Goal: Transaction & Acquisition: Subscribe to service/newsletter

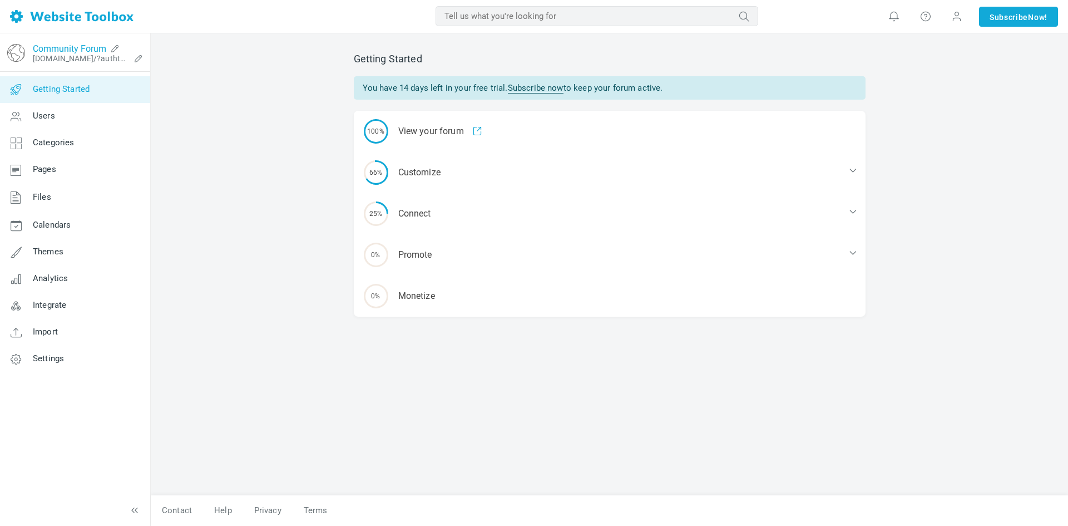
click at [80, 49] on link "Community Forum" at bounding box center [69, 48] width 73 height 11
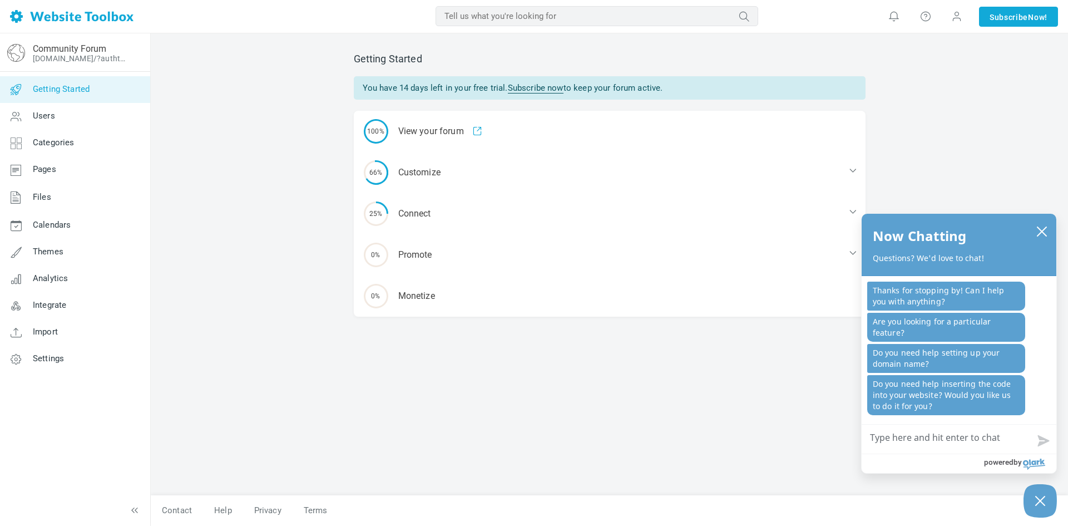
click at [72, 19] on img at bounding box center [71, 16] width 123 height 13
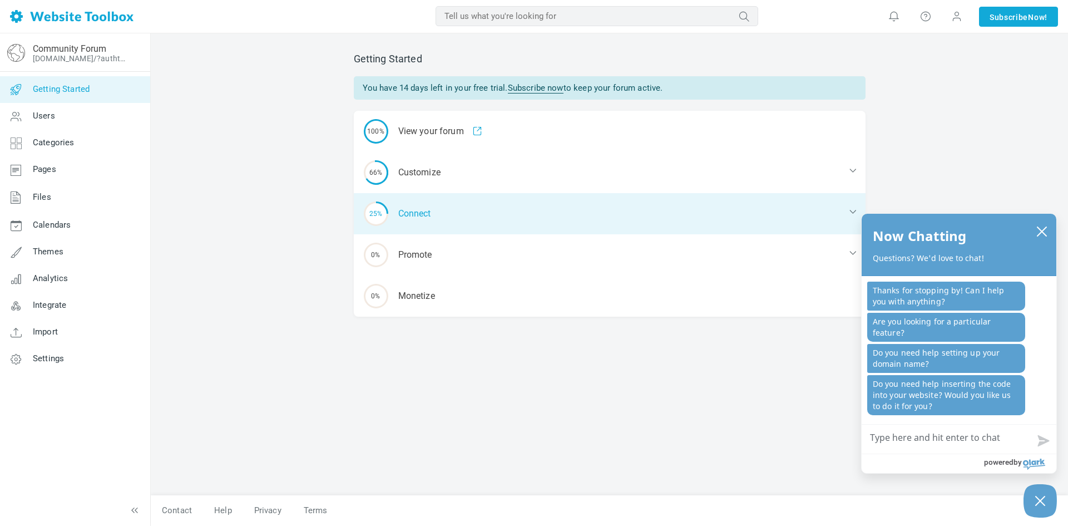
click at [413, 209] on div "25% Connect" at bounding box center [610, 213] width 512 height 41
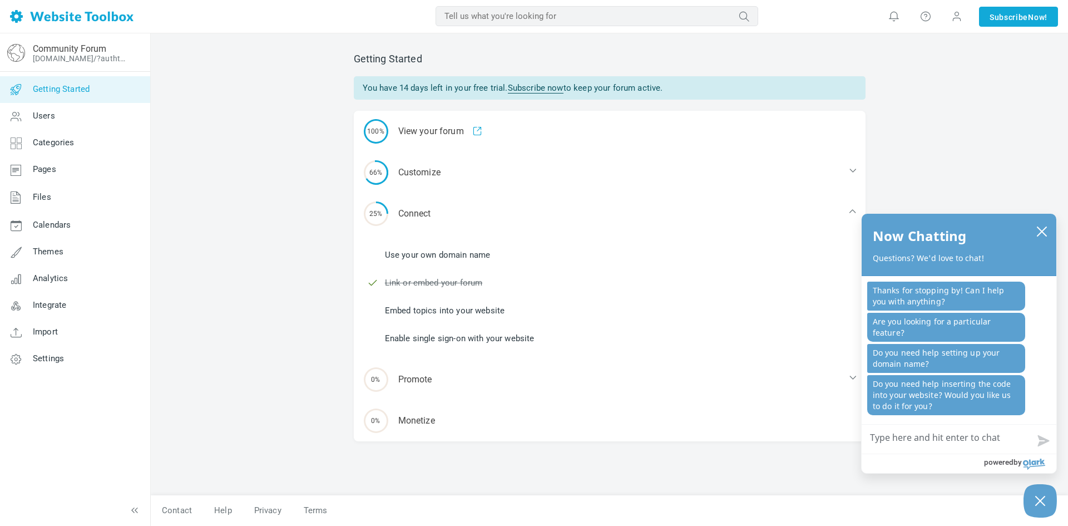
click at [467, 340] on link "Enable single sign-on with your website" at bounding box center [460, 338] width 150 height 12
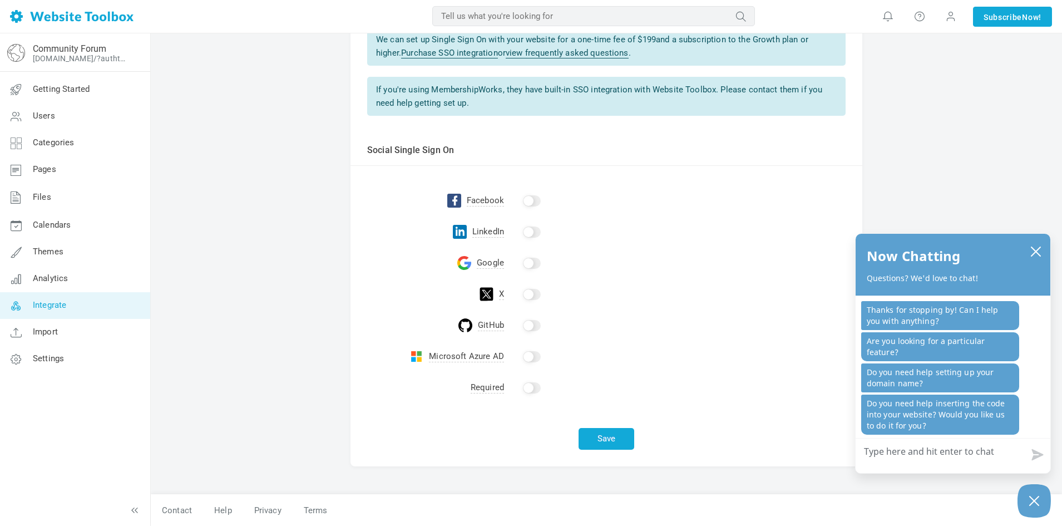
scroll to position [139, 0]
click at [531, 201] on input "checkbox" at bounding box center [532, 201] width 18 height 11
checkbox input "true"
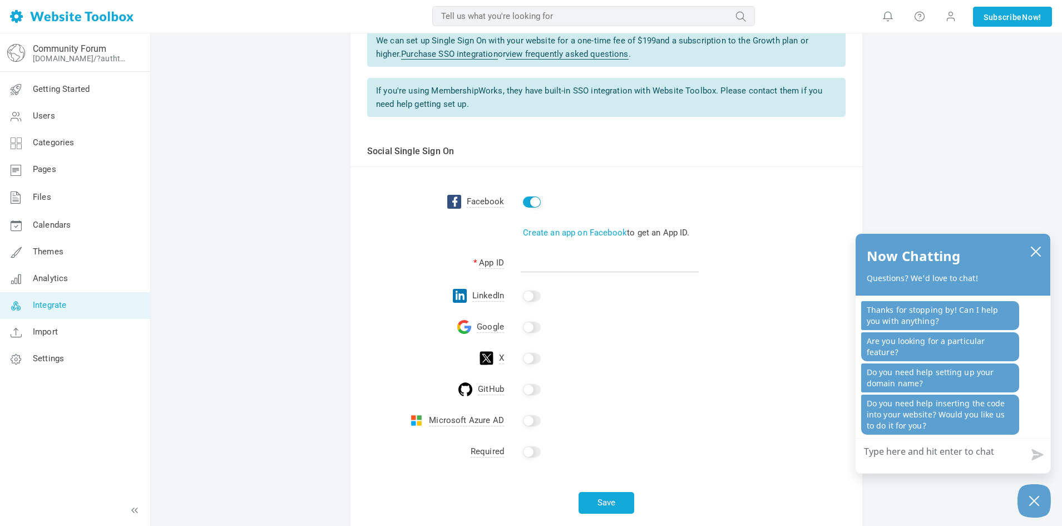
click at [527, 294] on input "checkbox" at bounding box center [532, 295] width 18 height 11
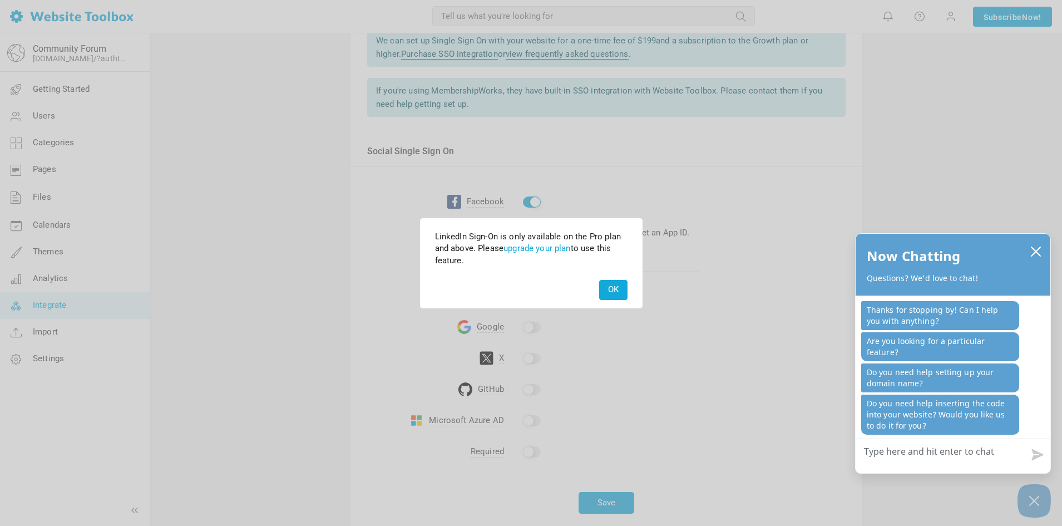
click at [611, 290] on button "OK" at bounding box center [613, 289] width 28 height 19
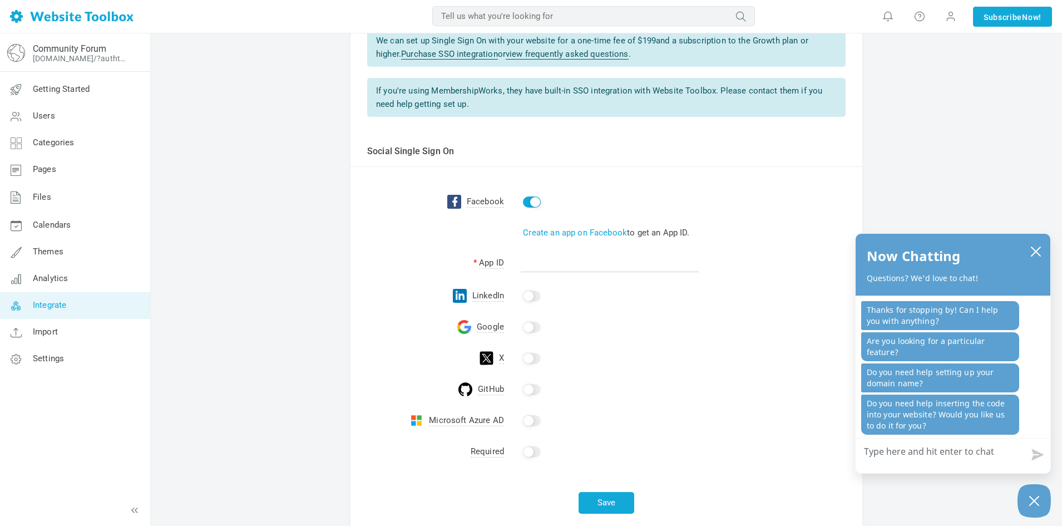
click at [528, 325] on input "checkbox" at bounding box center [532, 326] width 18 height 11
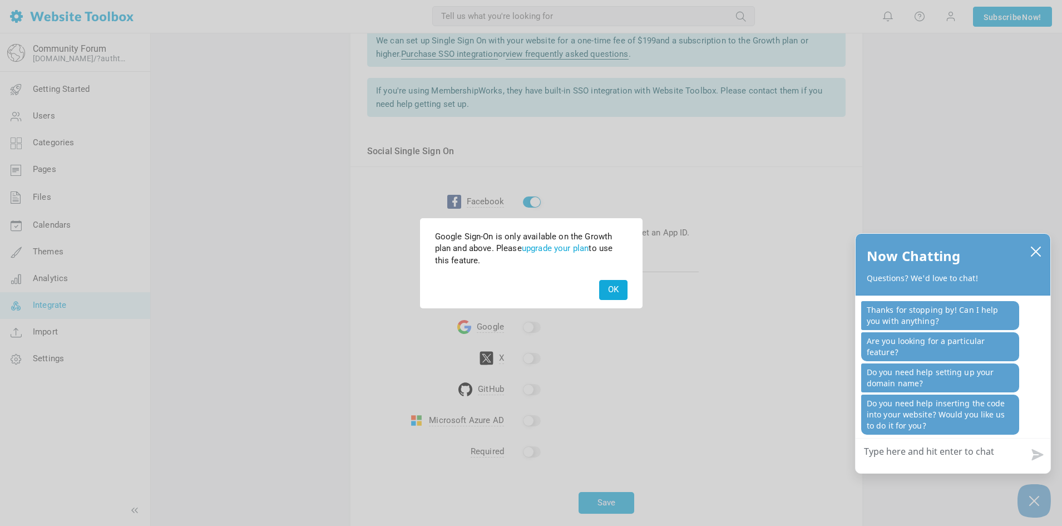
click at [614, 291] on button "OK" at bounding box center [613, 289] width 28 height 19
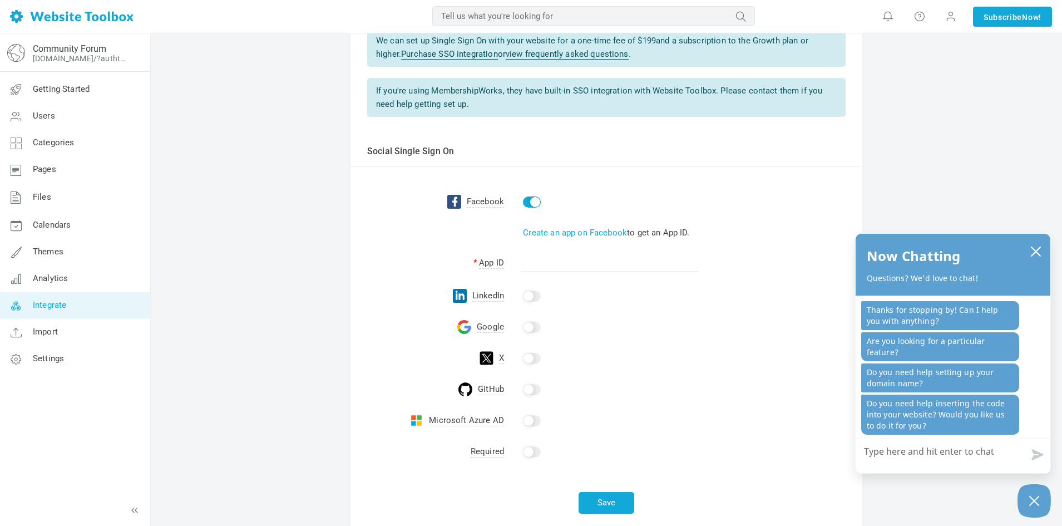
click at [529, 358] on input "checkbox" at bounding box center [532, 358] width 18 height 11
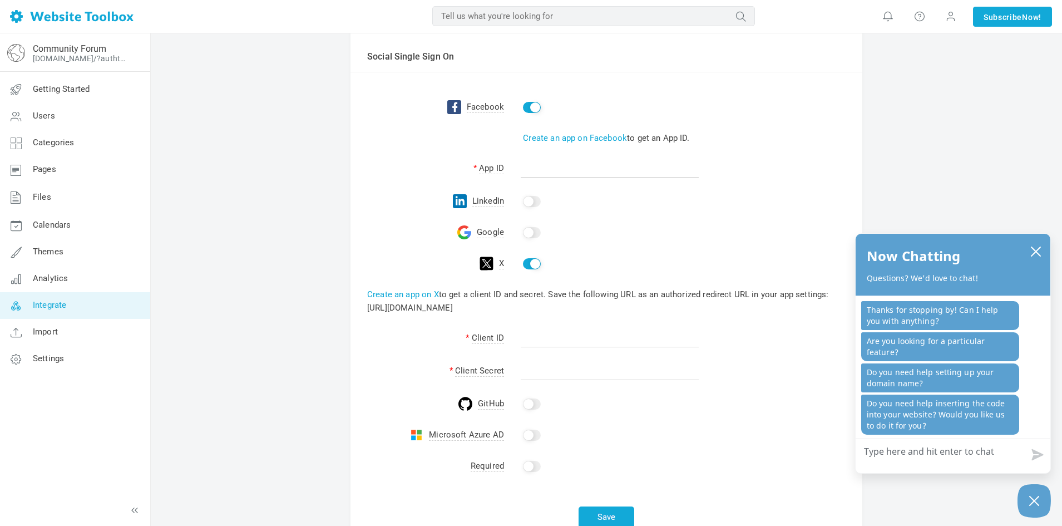
scroll to position [266, 0]
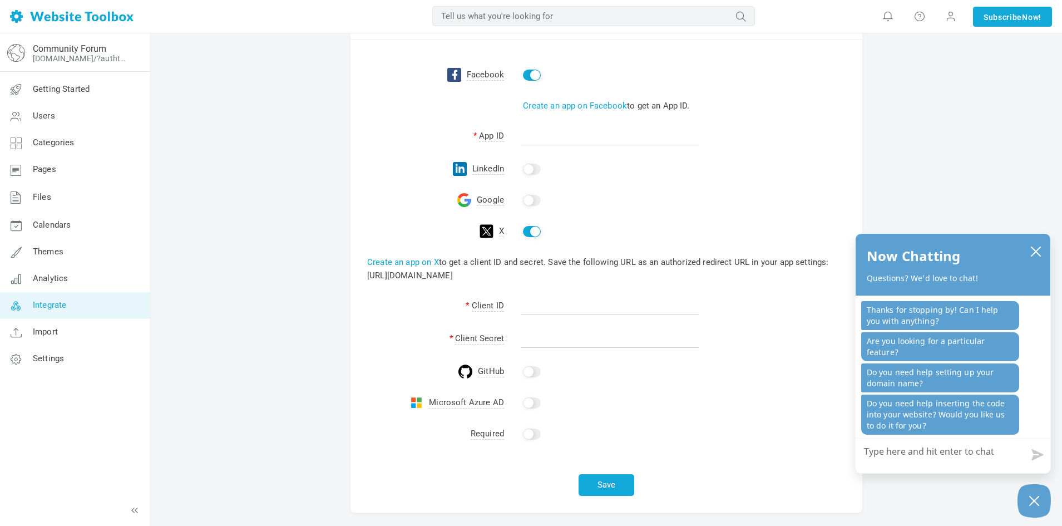
click at [536, 231] on input "checkbox" at bounding box center [532, 231] width 18 height 11
checkbox input "false"
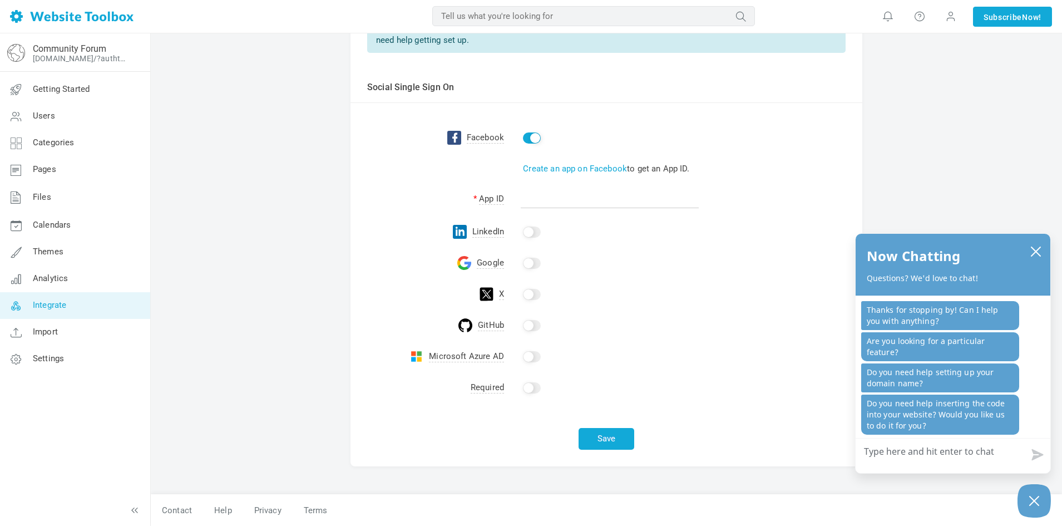
click at [529, 386] on input "checkbox" at bounding box center [532, 387] width 18 height 11
click at [534, 386] on input "checkbox" at bounding box center [532, 387] width 18 height 11
checkbox input "false"
click at [530, 136] on input "checkbox" at bounding box center [532, 137] width 18 height 11
checkbox input "false"
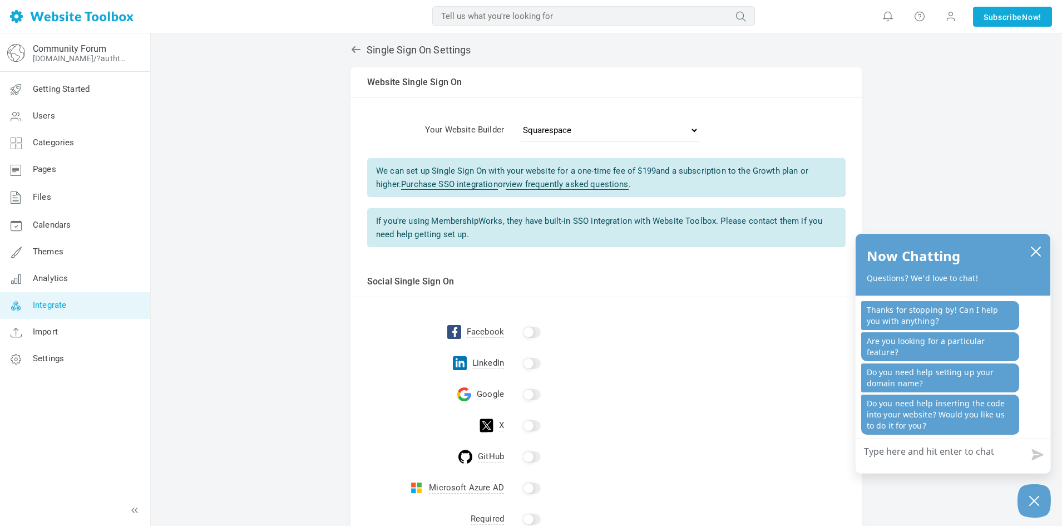
scroll to position [9, 0]
click at [80, 84] on span "Getting Started" at bounding box center [61, 89] width 57 height 10
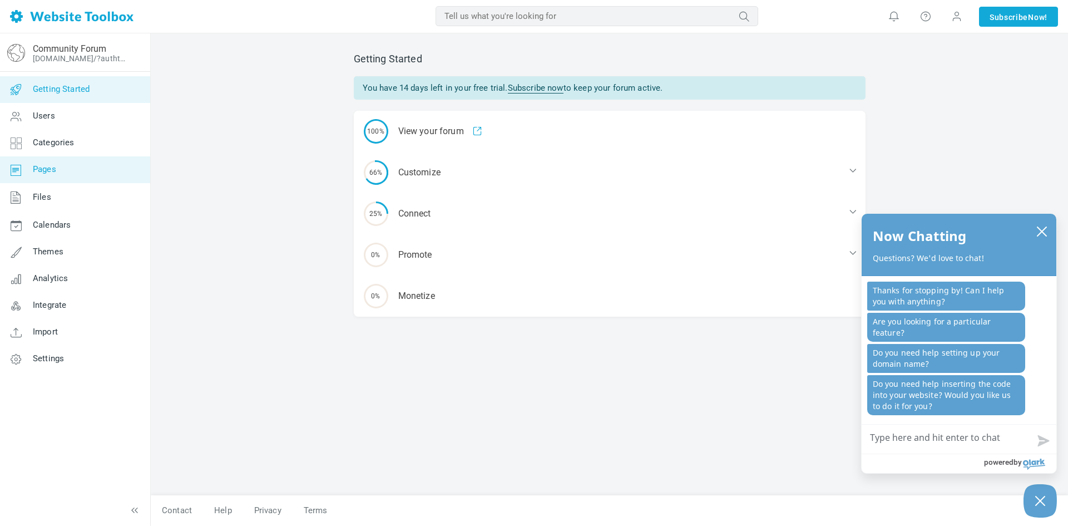
click at [51, 171] on span "Pages" at bounding box center [44, 169] width 23 height 10
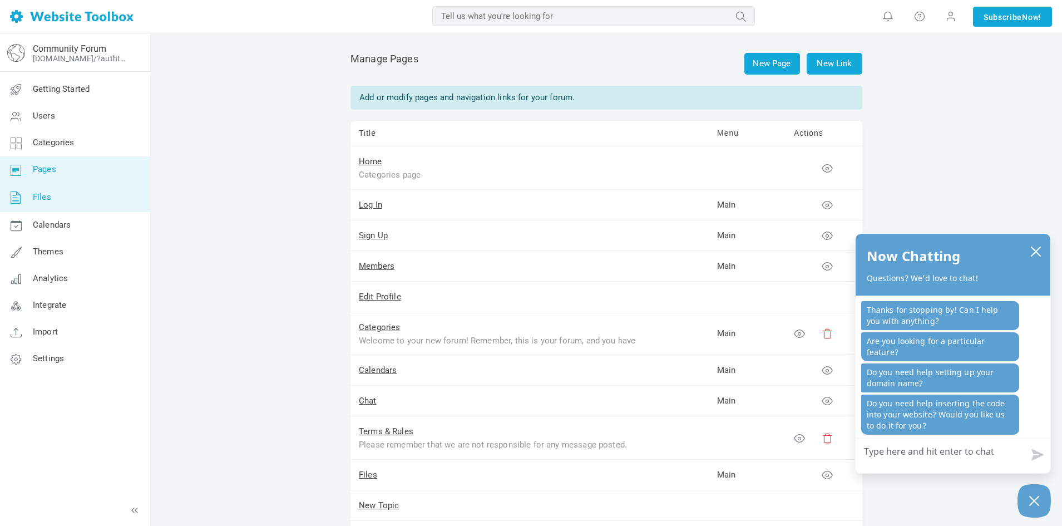
click at [47, 197] on span "Files" at bounding box center [42, 197] width 18 height 10
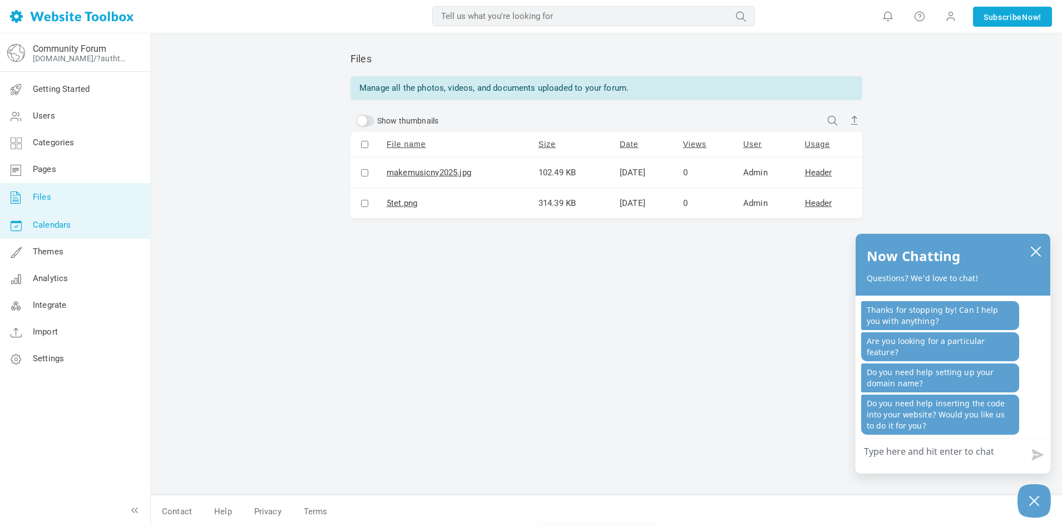
click at [68, 227] on span "Calendars" at bounding box center [52, 225] width 38 height 10
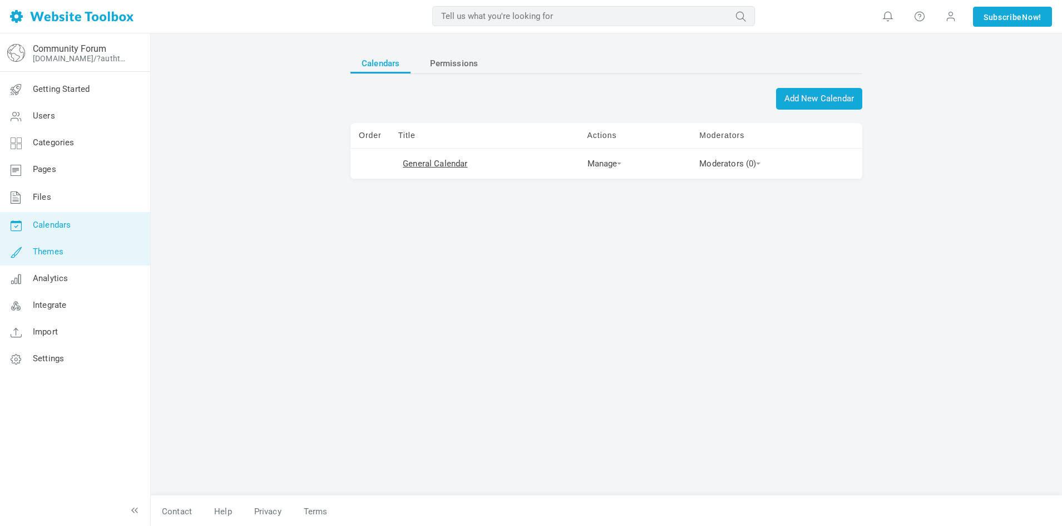
click at [38, 255] on span "Themes" at bounding box center [48, 251] width 31 height 10
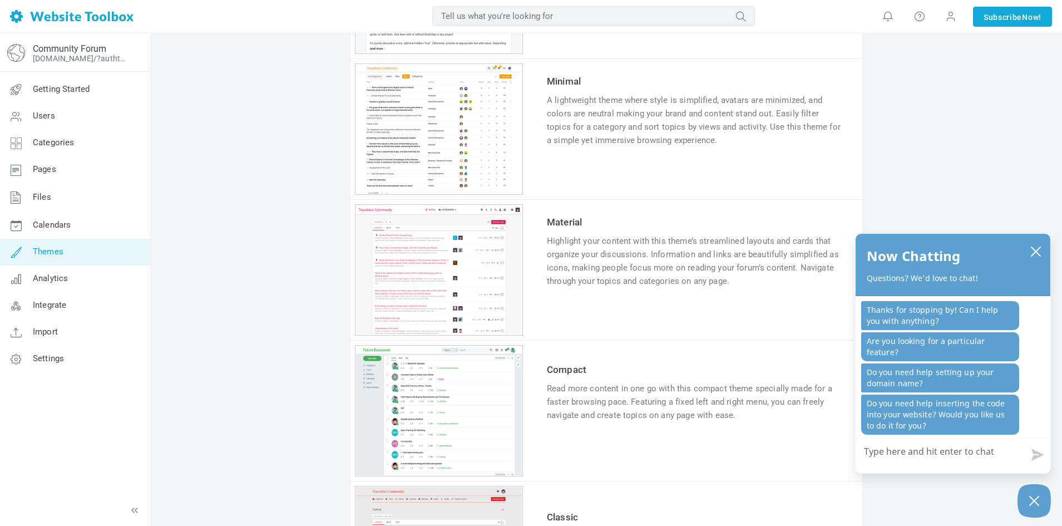
scroll to position [761, 0]
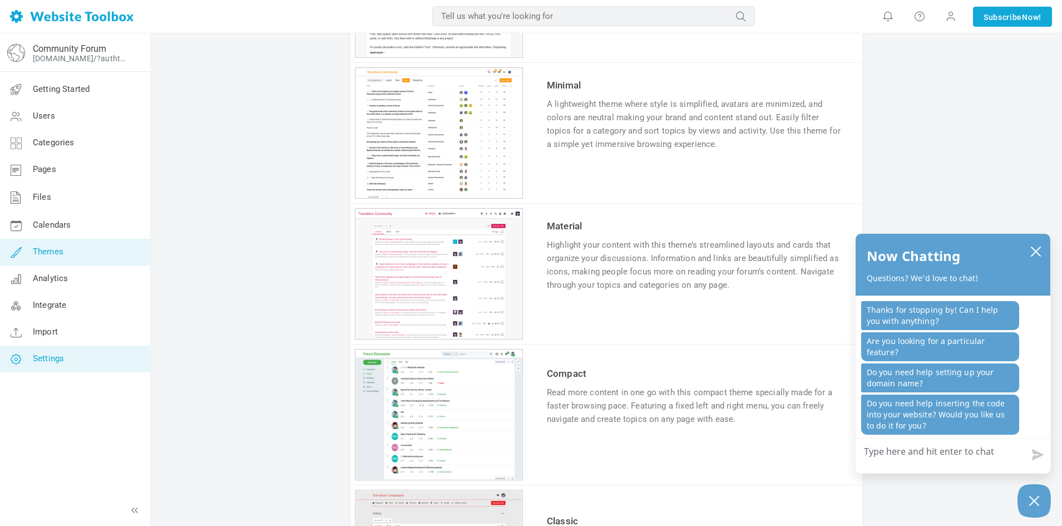
click at [76, 354] on link "Settings" at bounding box center [74, 358] width 151 height 27
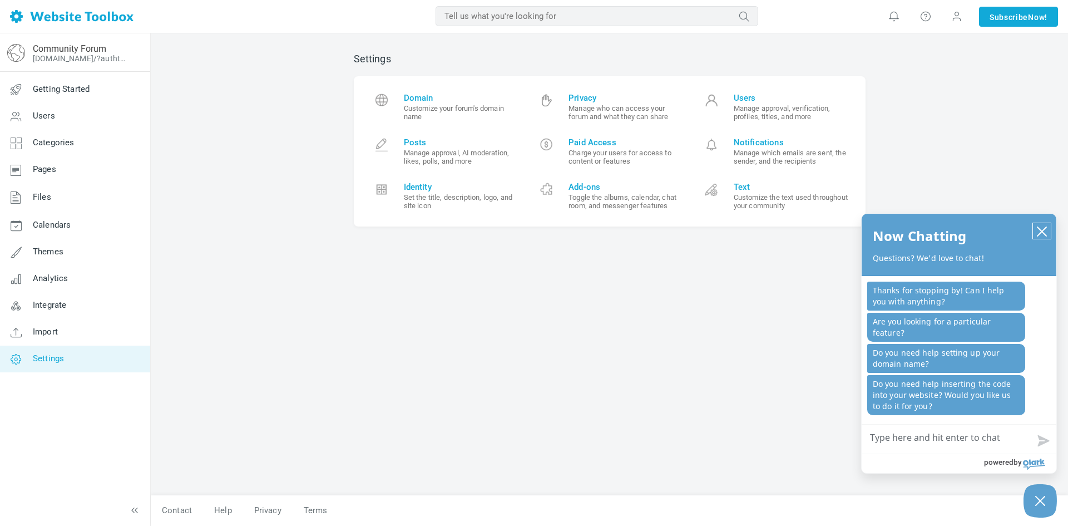
click at [1042, 231] on icon "close chatbox" at bounding box center [1041, 231] width 9 height 9
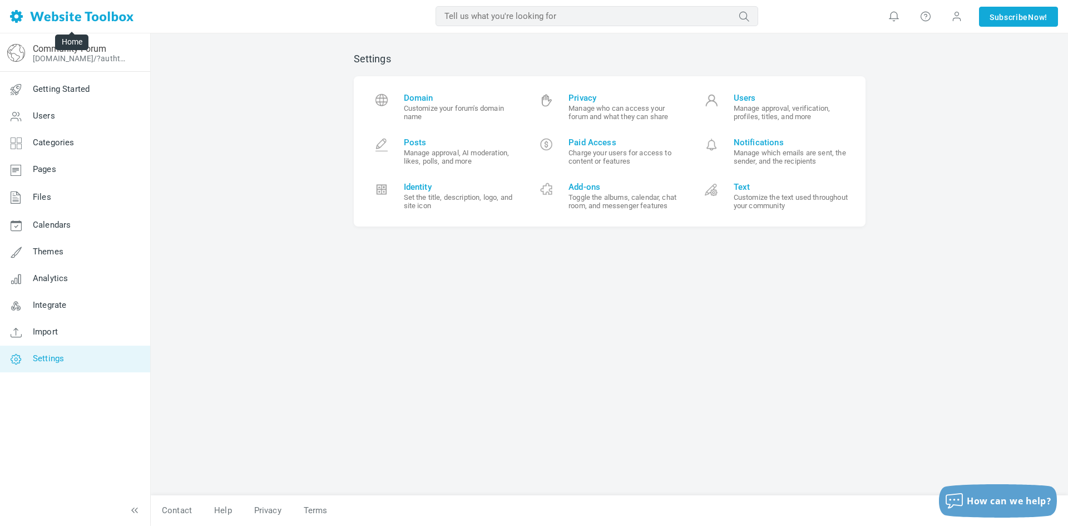
click at [17, 15] on img at bounding box center [71, 16] width 123 height 13
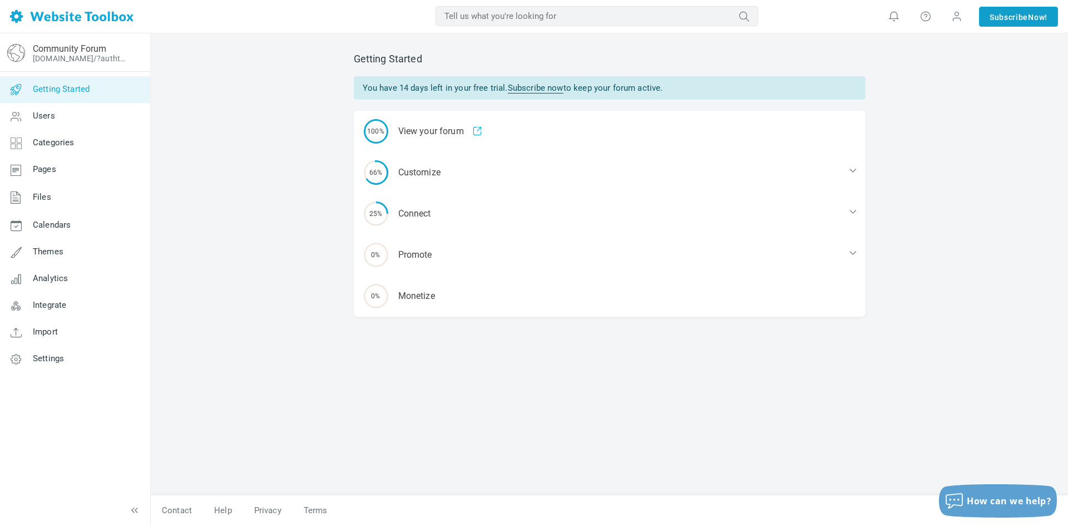
click at [1007, 17] on link "Subscribe Now!" at bounding box center [1018, 17] width 79 height 20
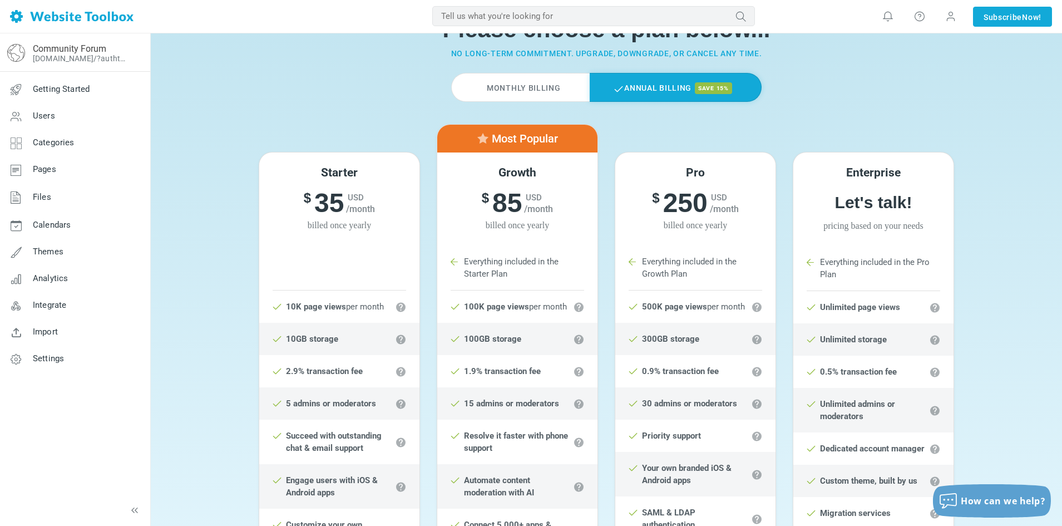
scroll to position [57, 0]
click at [527, 86] on label "Monthly Billing" at bounding box center [520, 86] width 138 height 29
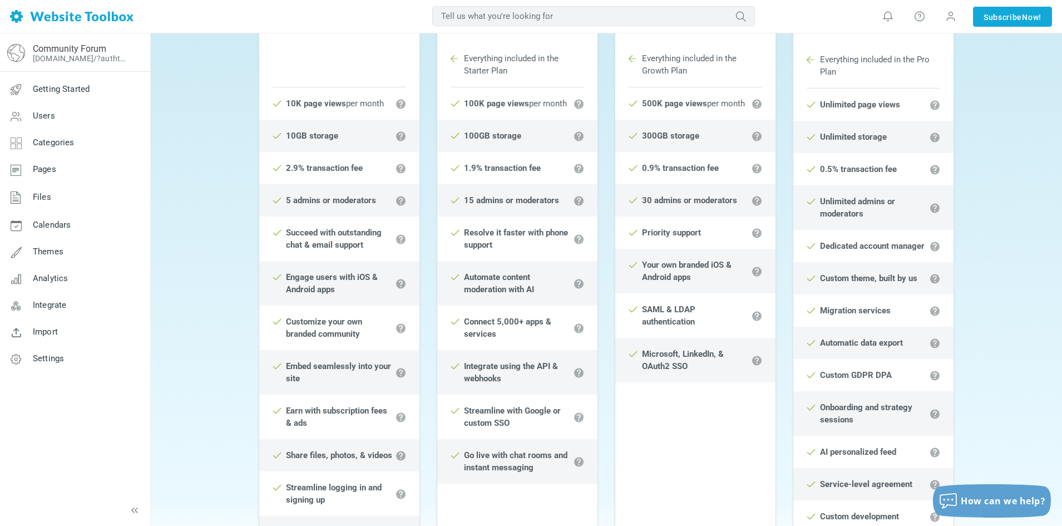
scroll to position [258, 0]
drag, startPoint x: 758, startPoint y: 315, endPoint x: 754, endPoint y: 322, distance: 7.7
click at [754, 322] on li "SAML & LDAP authentication" at bounding box center [695, 316] width 160 height 44
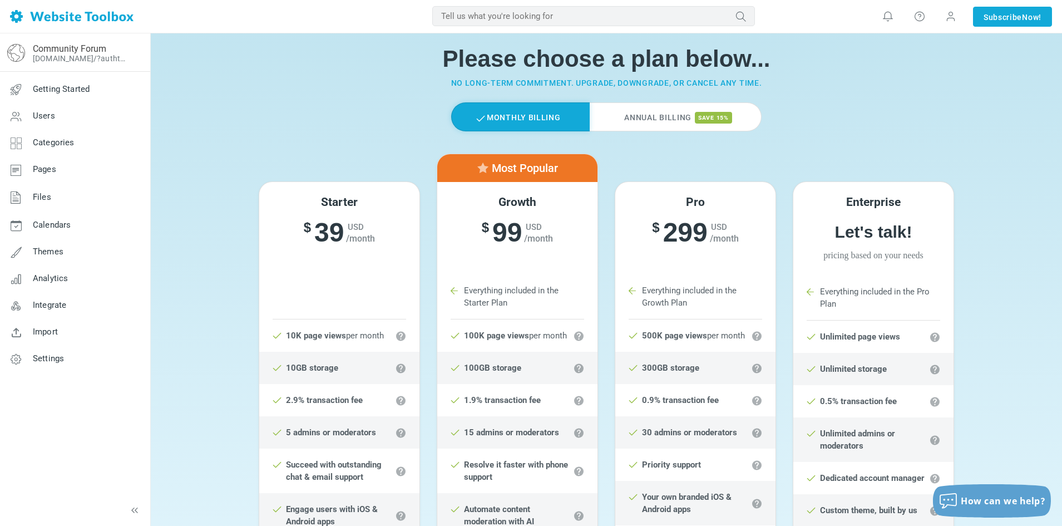
scroll to position [26, 0]
click at [640, 123] on label "Annual Billing save 15%" at bounding box center [675, 117] width 172 height 29
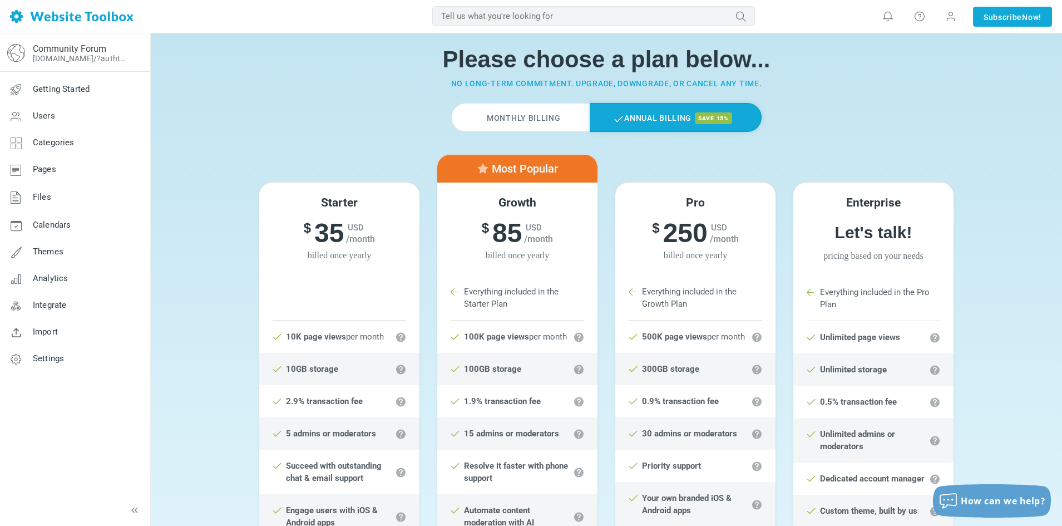
click at [562, 116] on label "Monthly Billing" at bounding box center [520, 117] width 138 height 29
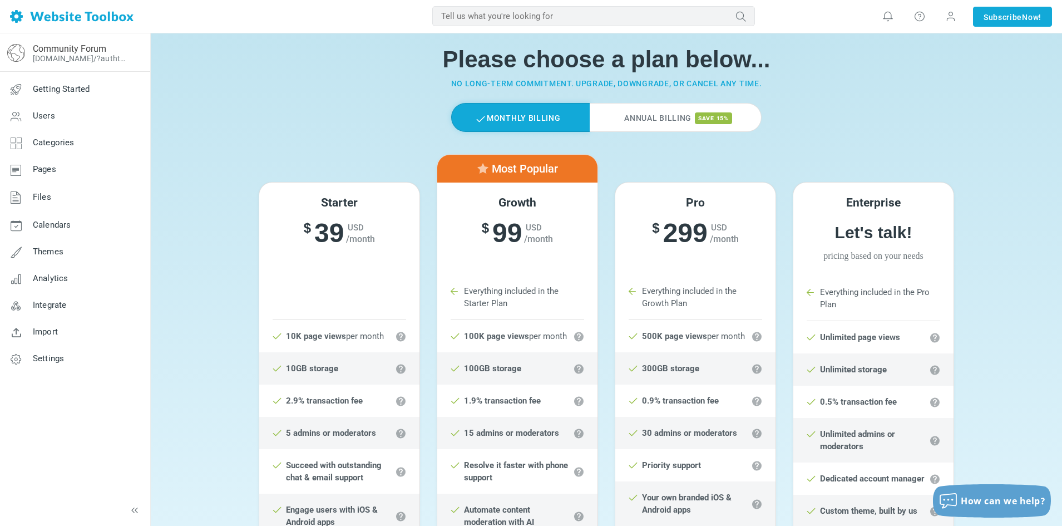
click at [628, 121] on label "Annual Billing save 15%" at bounding box center [675, 117] width 172 height 29
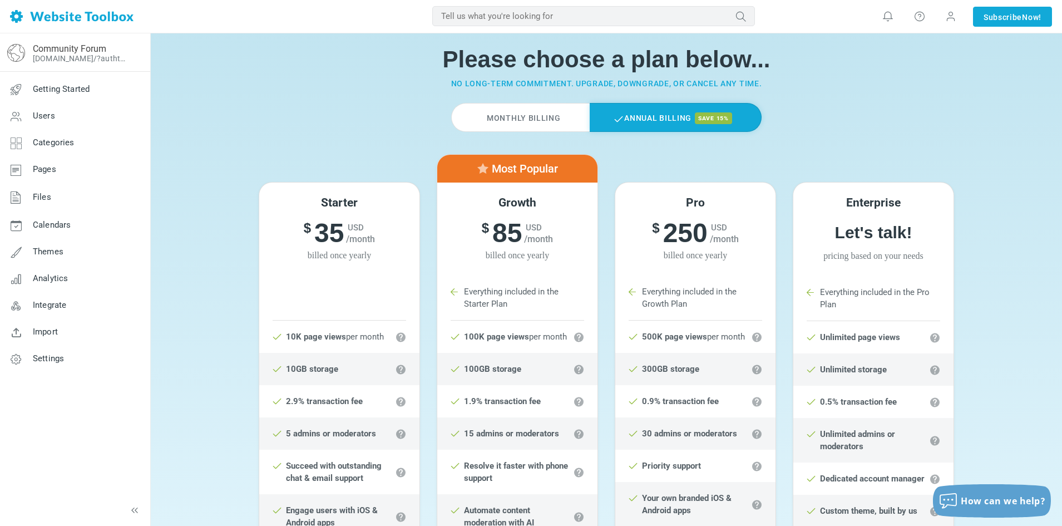
click at [540, 115] on label "Monthly Billing" at bounding box center [520, 117] width 138 height 29
